Goal: Transaction & Acquisition: Purchase product/service

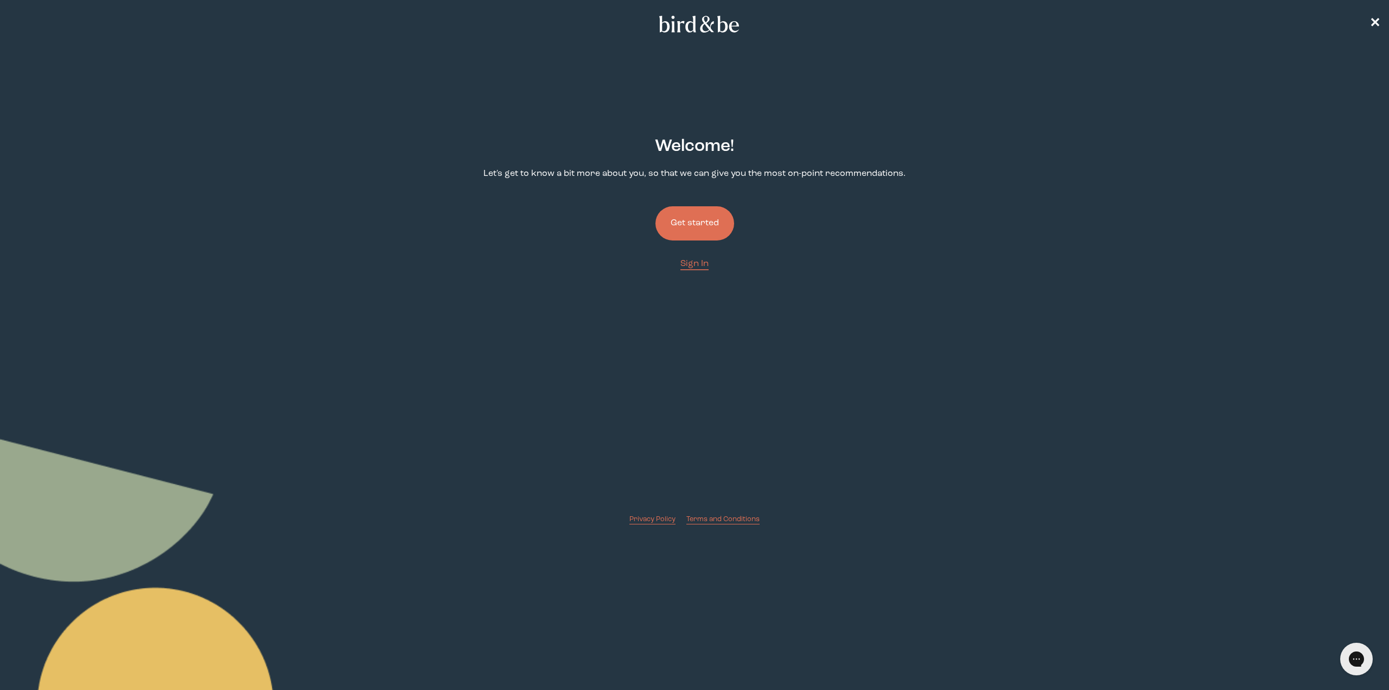
click at [690, 220] on button "Get started" at bounding box center [694, 223] width 79 height 34
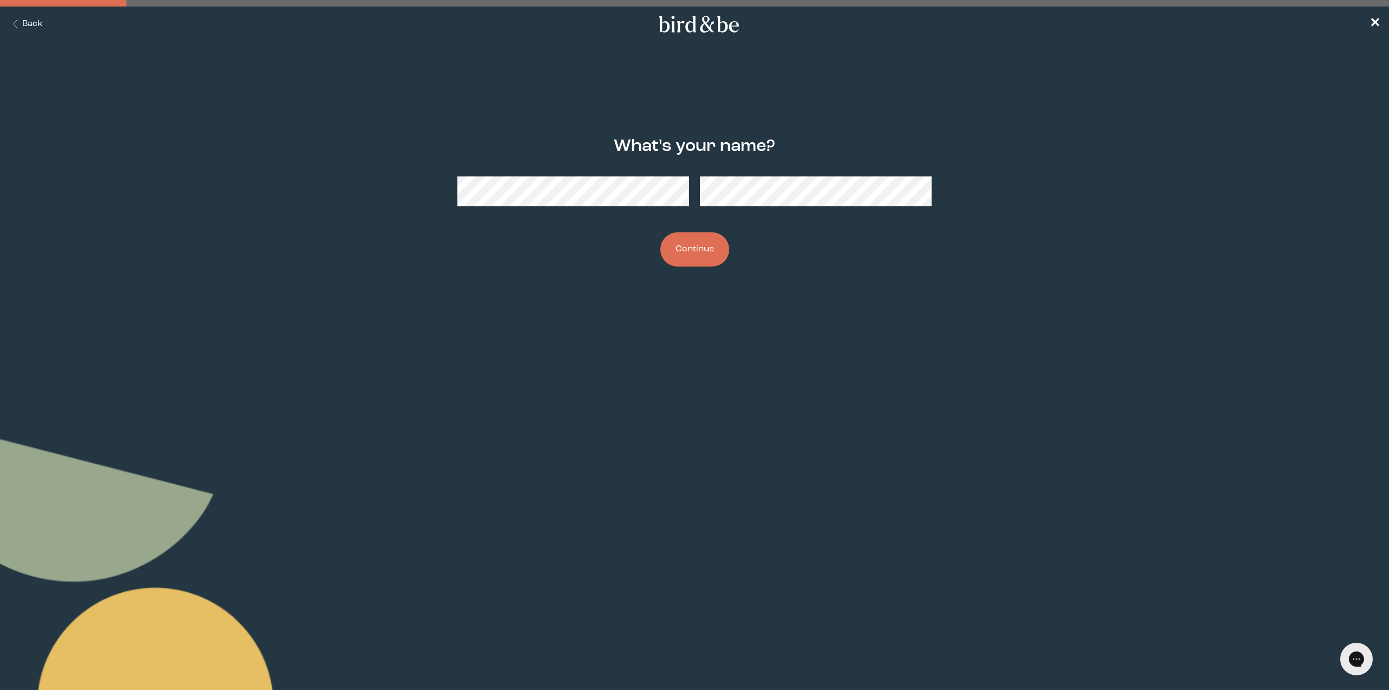
click at [679, 250] on button "Continue" at bounding box center [694, 249] width 69 height 34
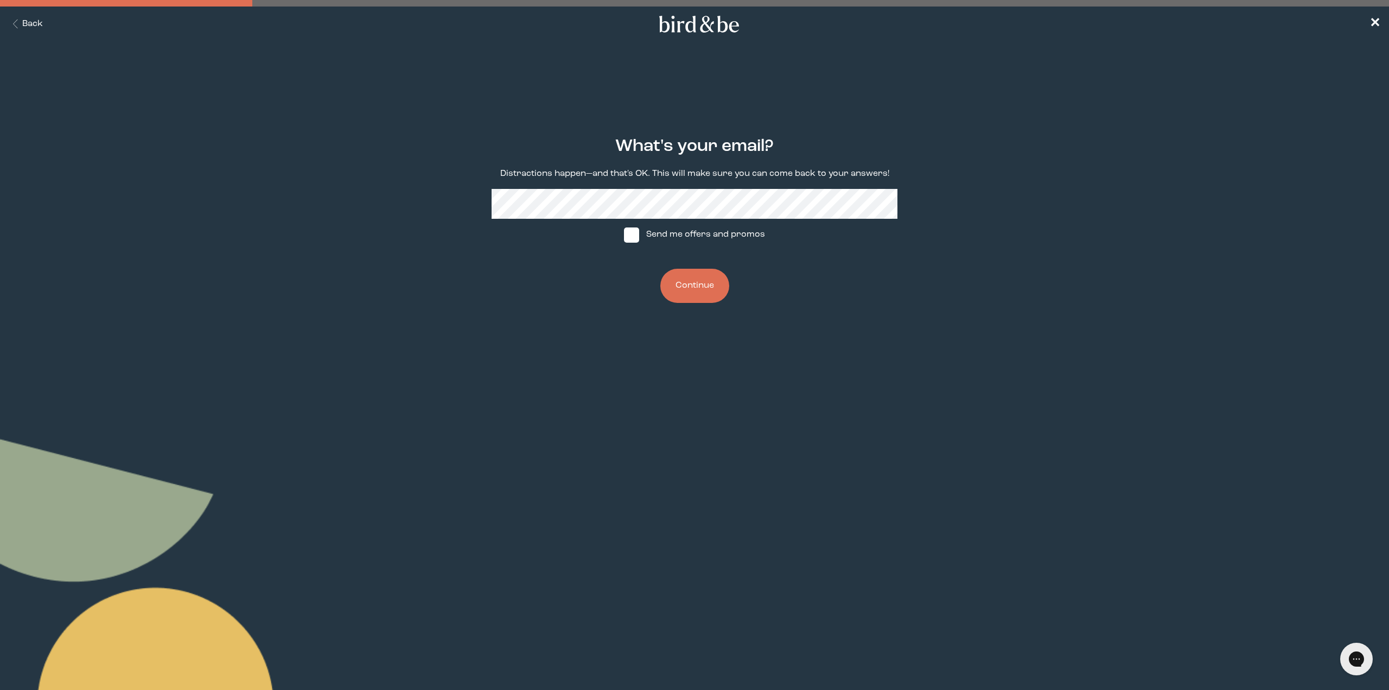
click at [709, 288] on button "Continue" at bounding box center [694, 286] width 69 height 34
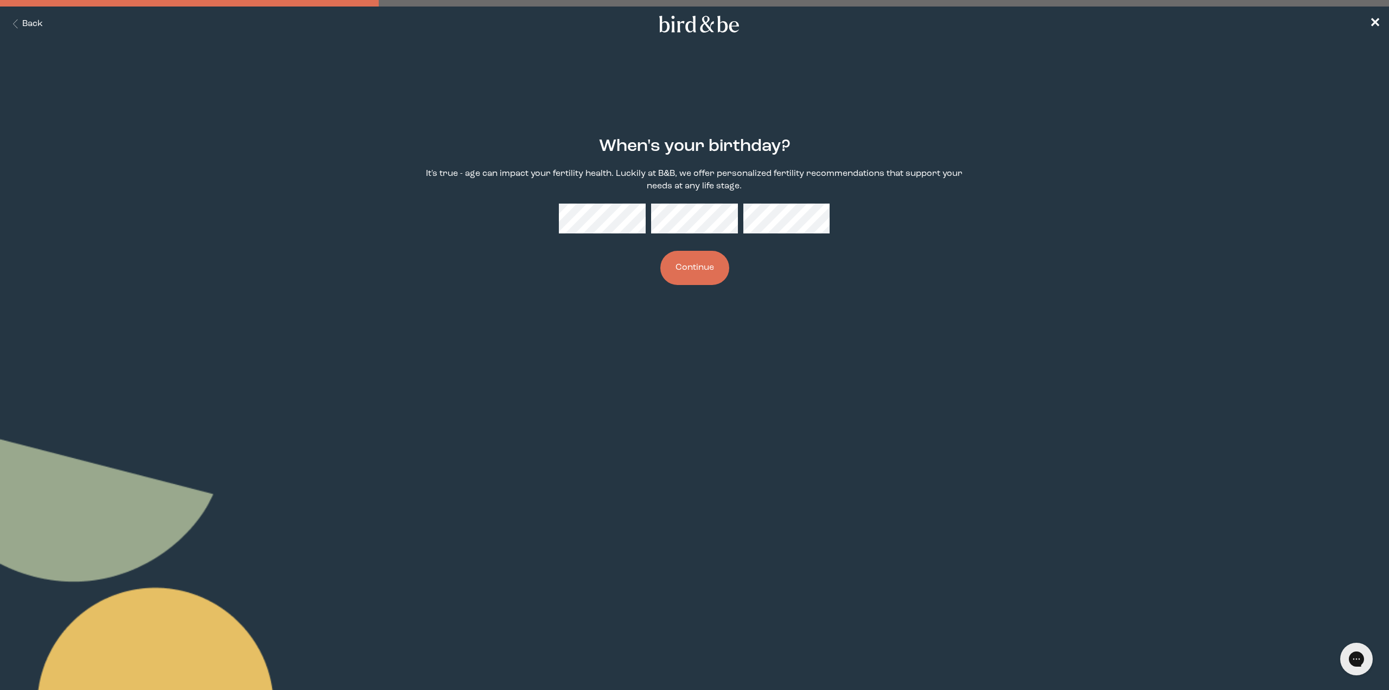
click at [694, 268] on button "Continue" at bounding box center [694, 268] width 69 height 34
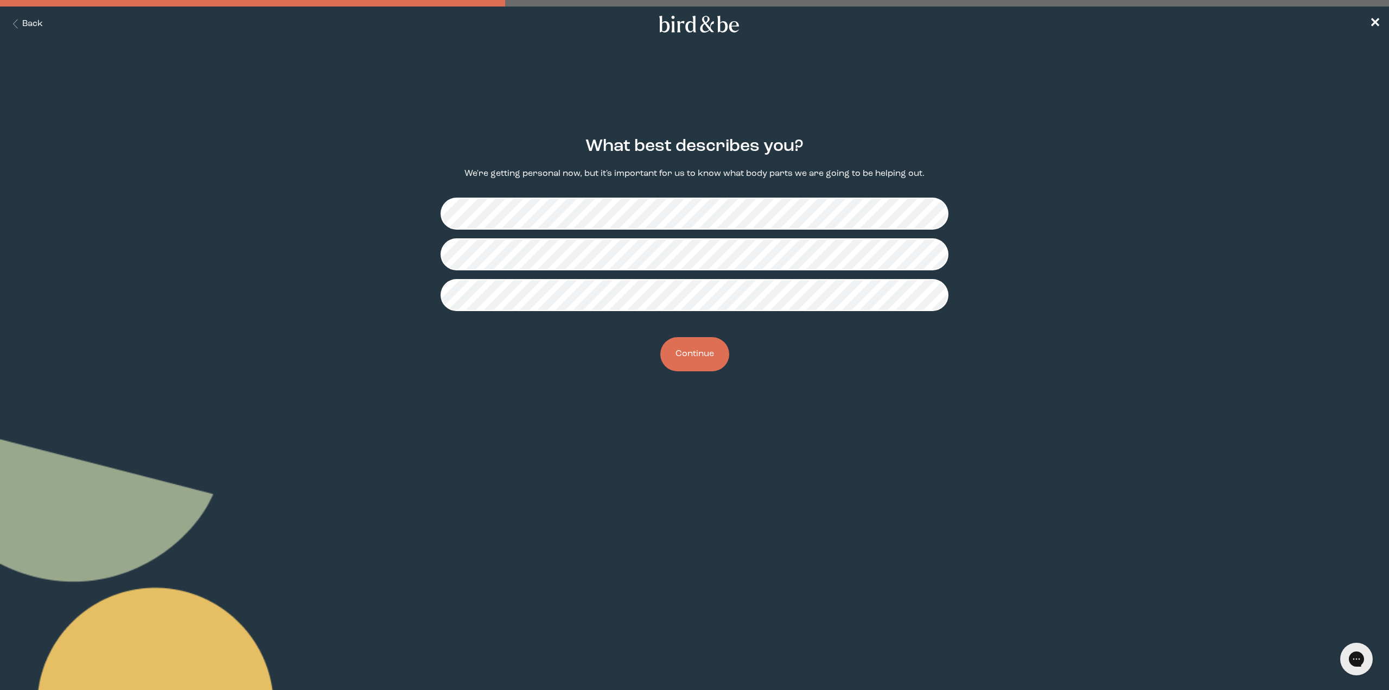
click at [687, 353] on button "Continue" at bounding box center [694, 354] width 69 height 34
click at [691, 354] on button "Continue" at bounding box center [694, 354] width 69 height 34
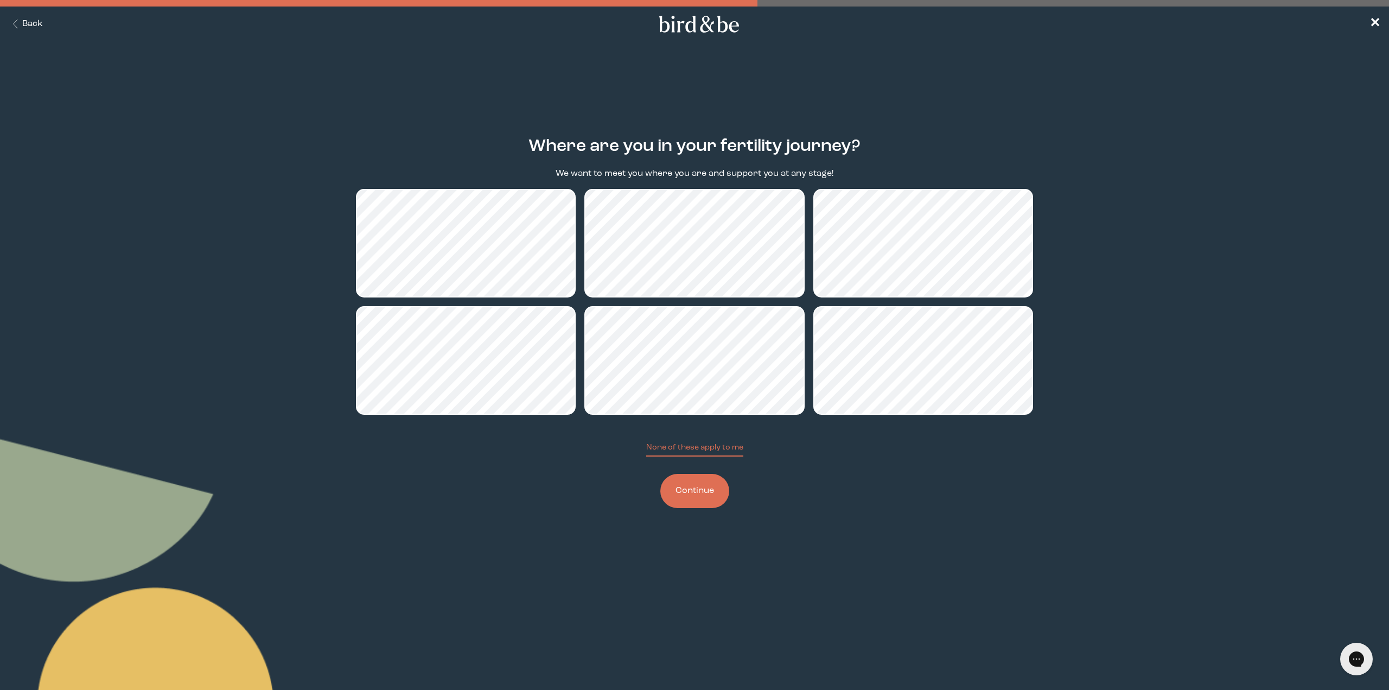
click at [705, 487] on button "Continue" at bounding box center [694, 491] width 69 height 34
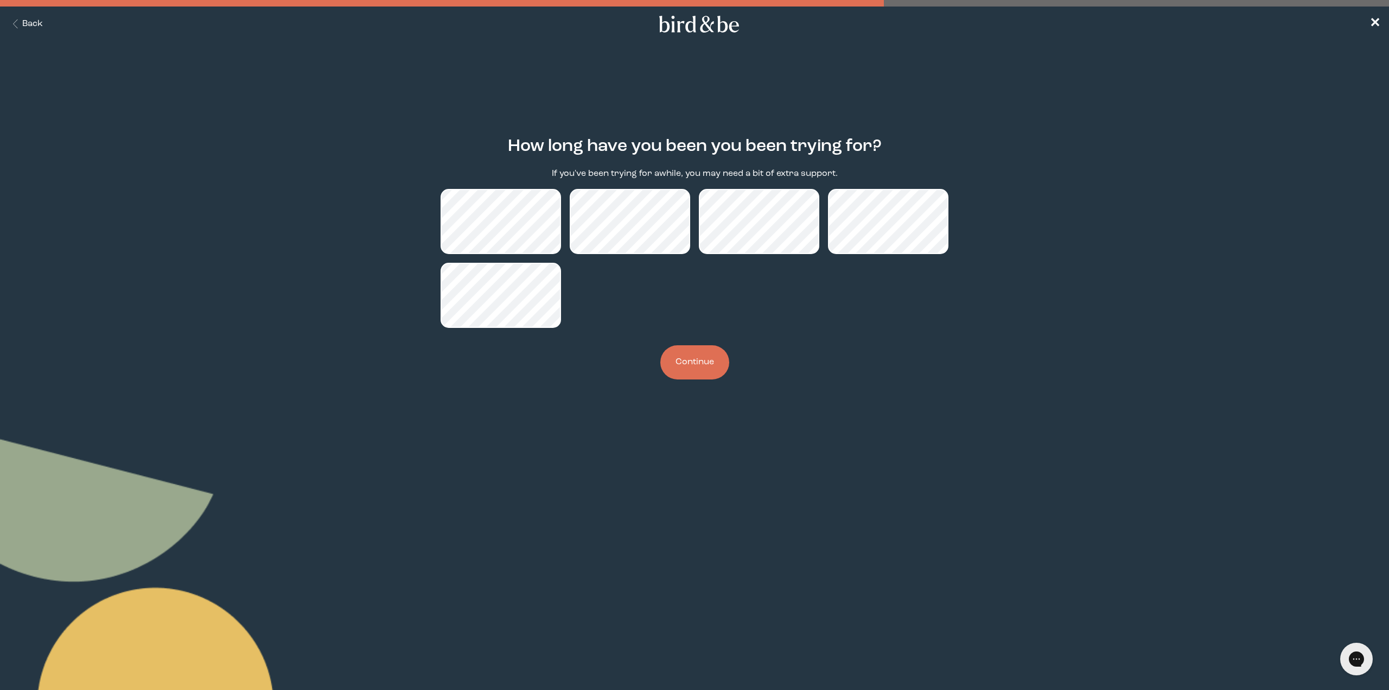
click at [692, 363] on button "Continue" at bounding box center [694, 362] width 69 height 34
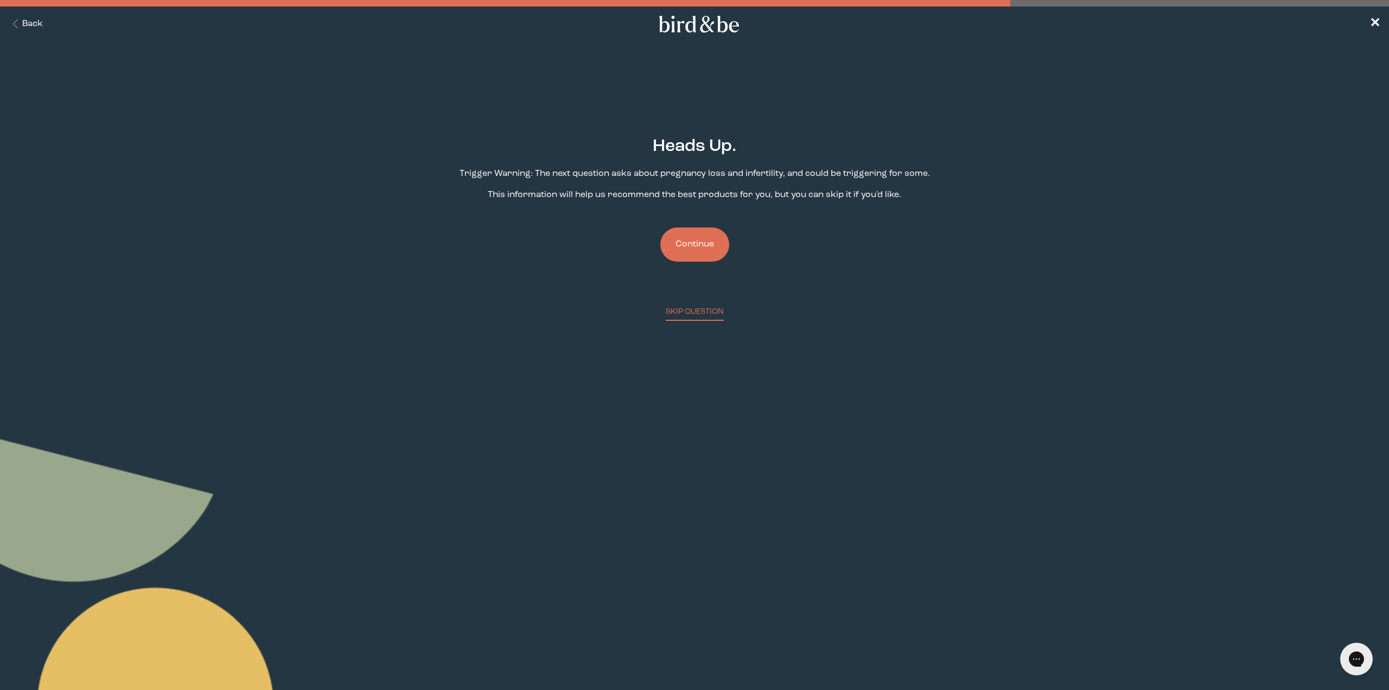
click at [686, 251] on button "Continue" at bounding box center [694, 244] width 69 height 34
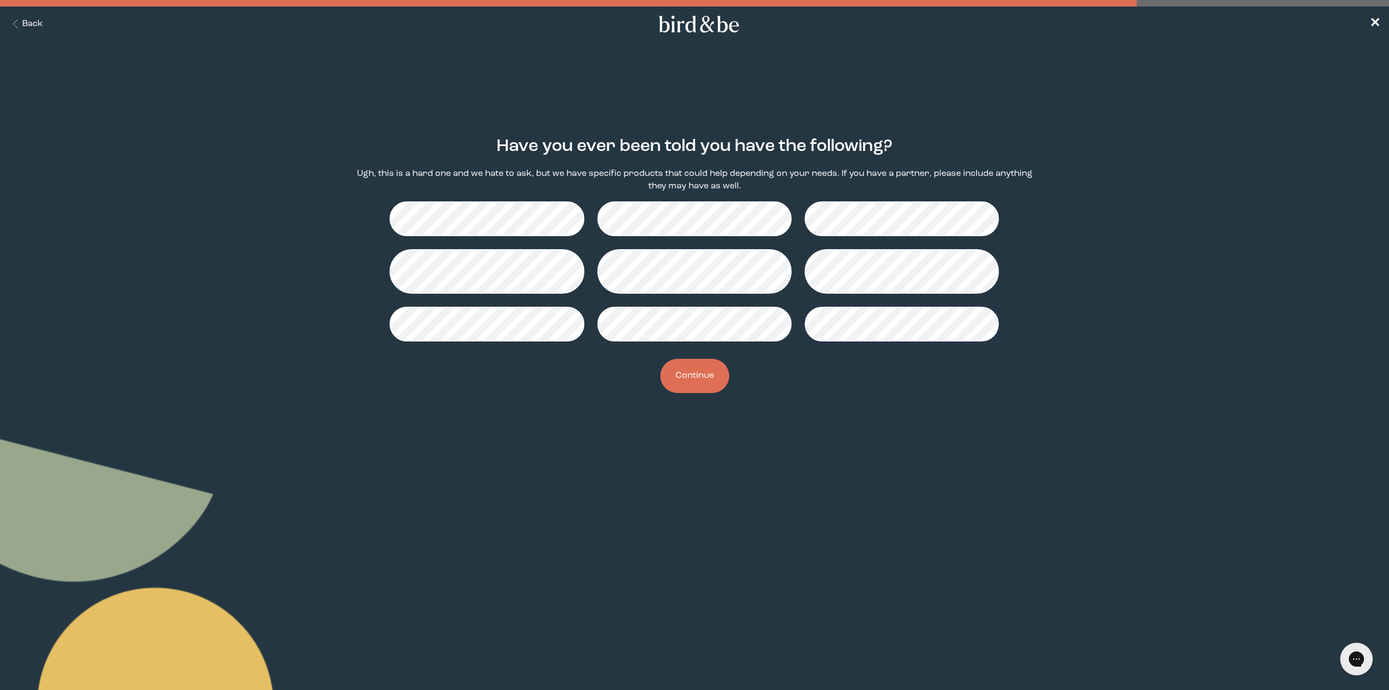
click at [694, 379] on button "Continue" at bounding box center [694, 376] width 69 height 34
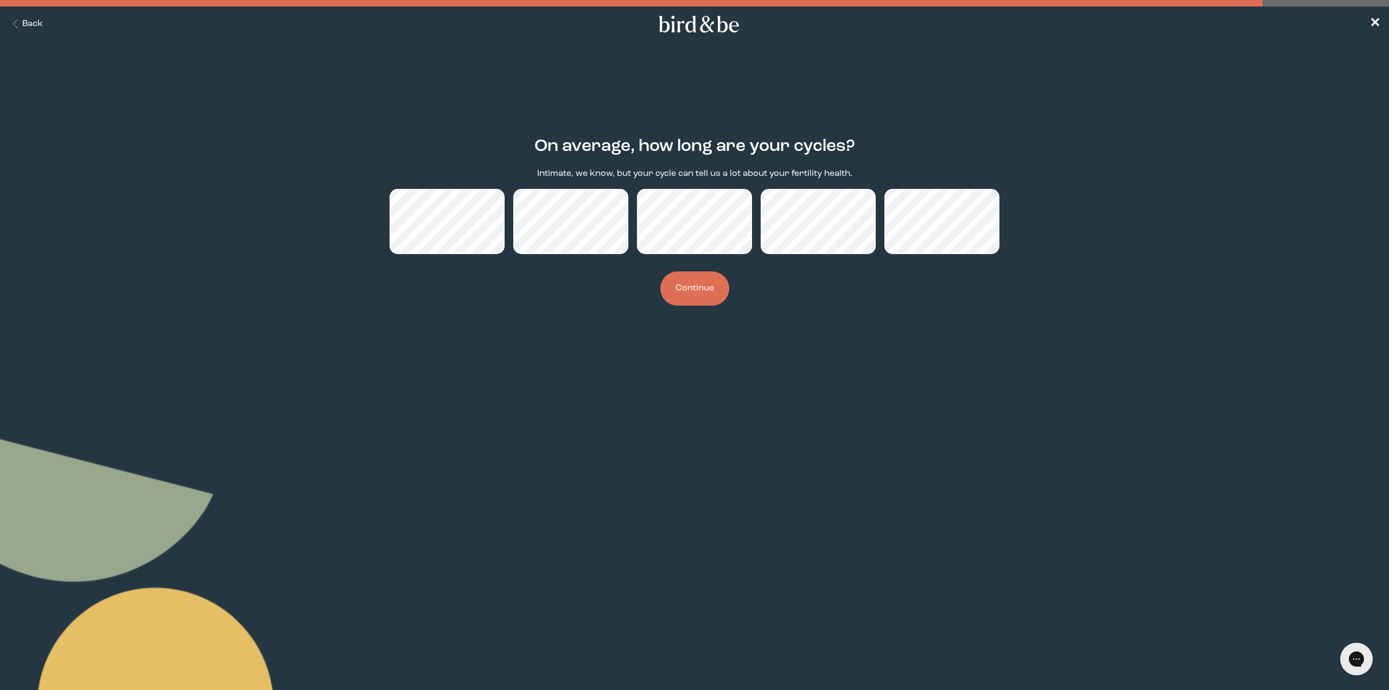
click at [691, 289] on button "Continue" at bounding box center [694, 288] width 69 height 34
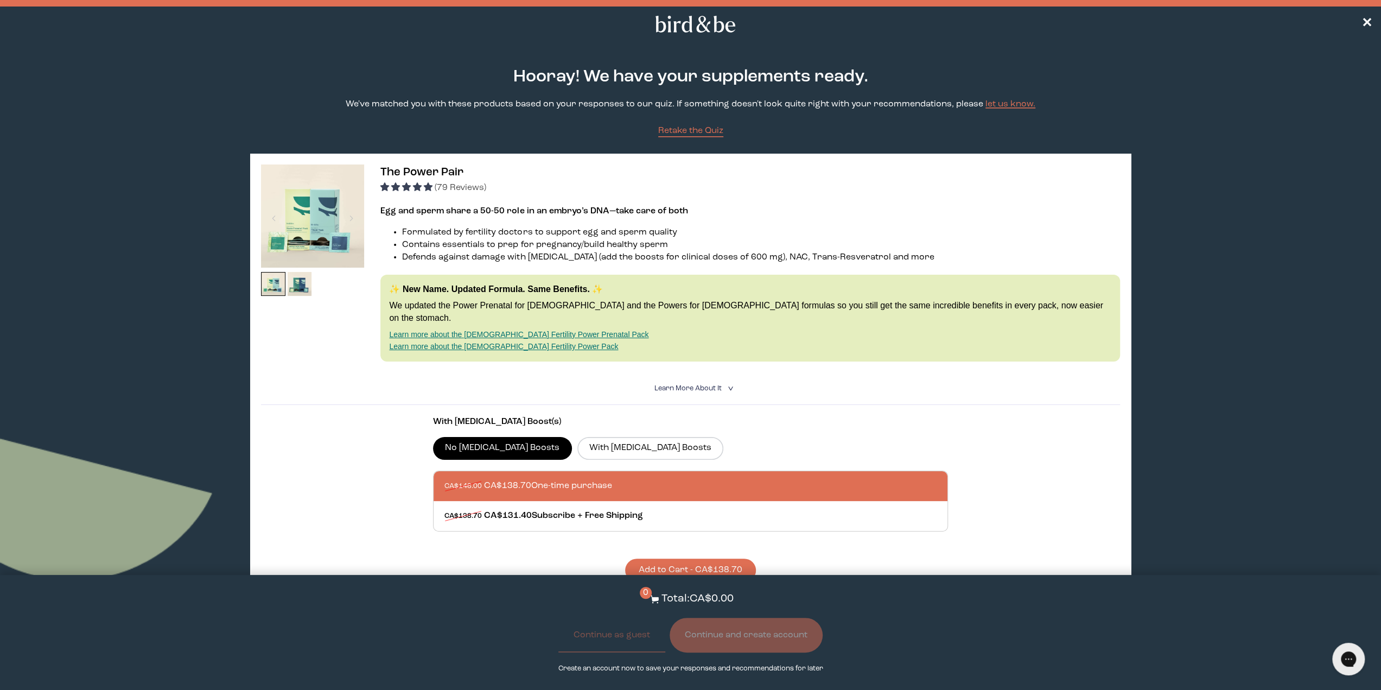
click at [714, 558] on button "Add to Cart - CA$138.70" at bounding box center [690, 569] width 131 height 23
click at [705, 633] on button "Continue and create account" at bounding box center [745, 634] width 153 height 35
